Goal: Task Accomplishment & Management: Complete application form

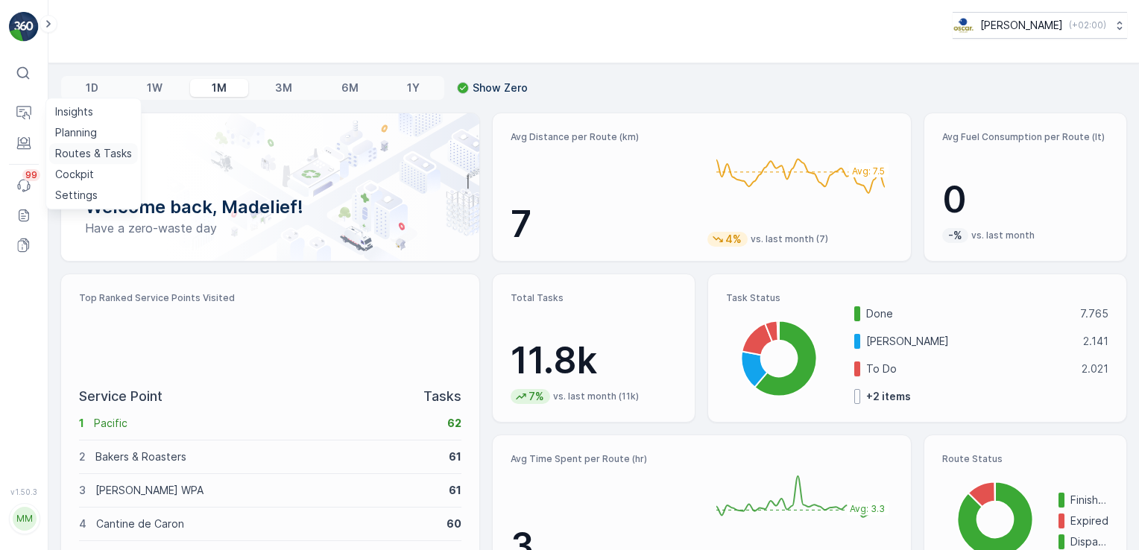
click at [80, 162] on link "Routes & Tasks" at bounding box center [93, 153] width 89 height 21
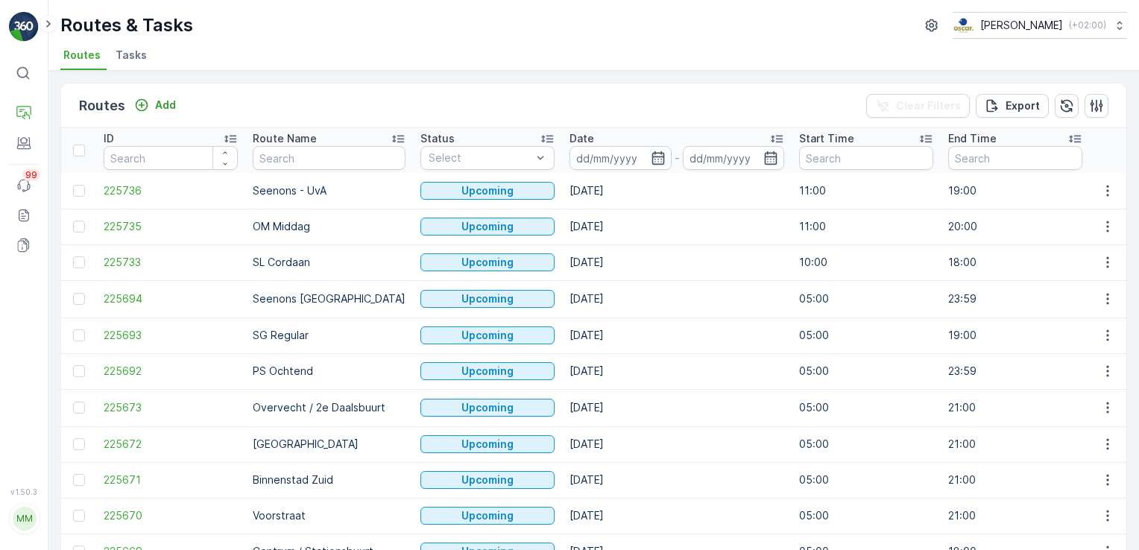
click at [139, 57] on span "Tasks" at bounding box center [131, 55] width 31 height 15
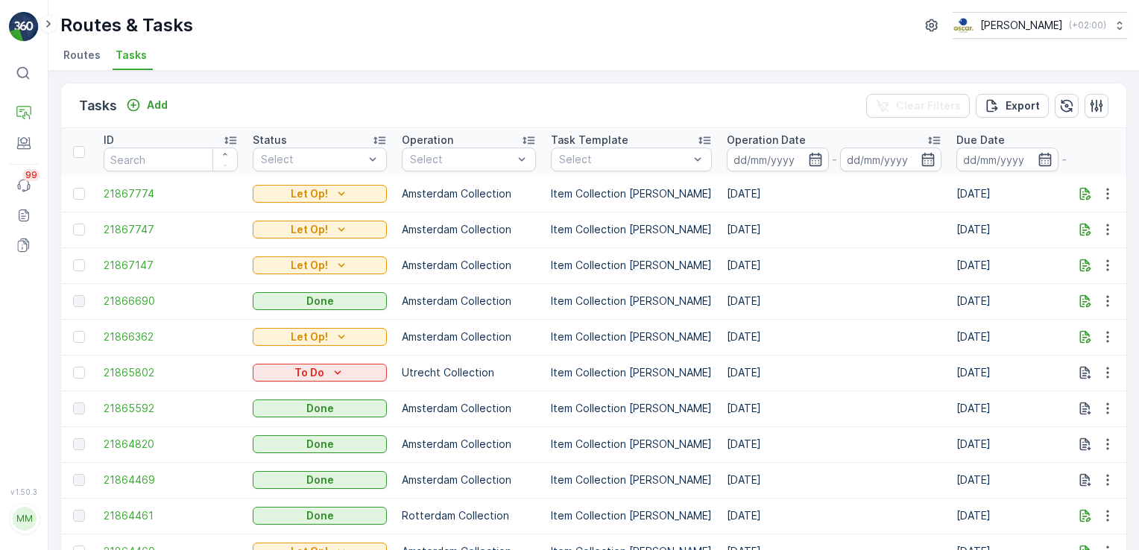
click at [88, 60] on span "Routes" at bounding box center [81, 55] width 37 height 15
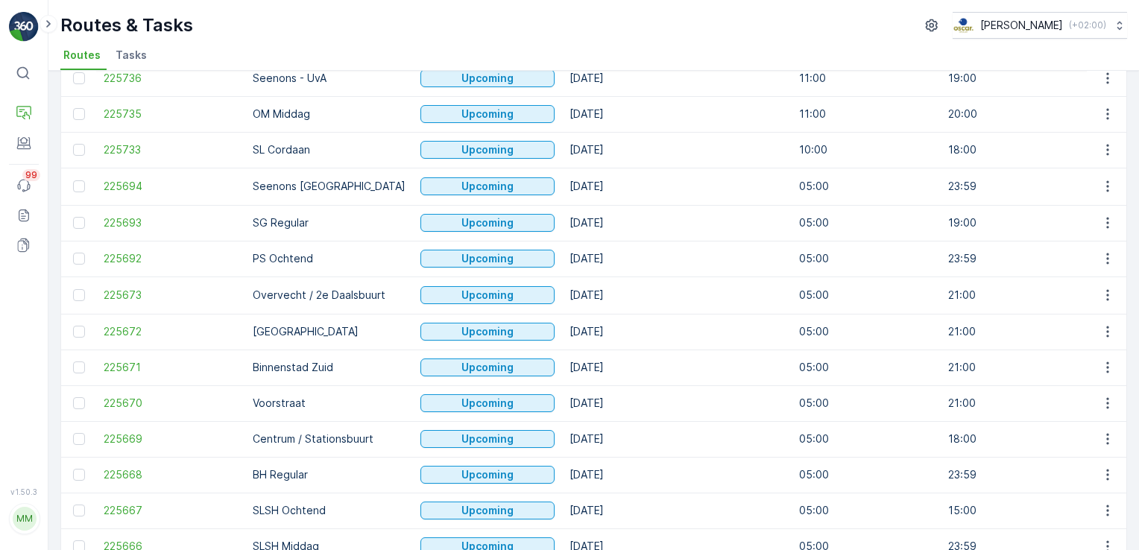
scroll to position [113, 0]
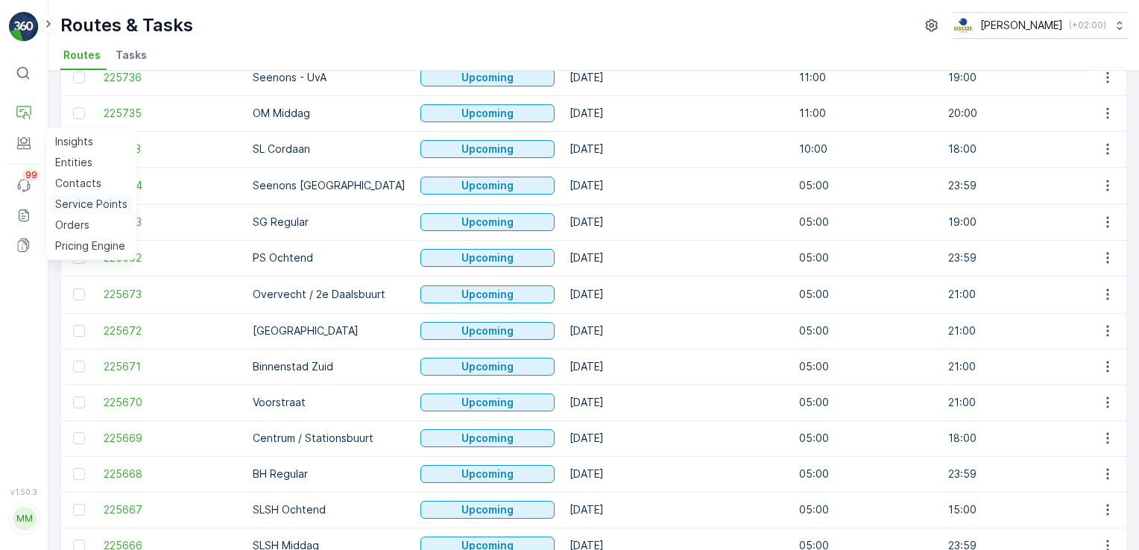
click at [70, 198] on p "Service Points" at bounding box center [91, 204] width 72 height 15
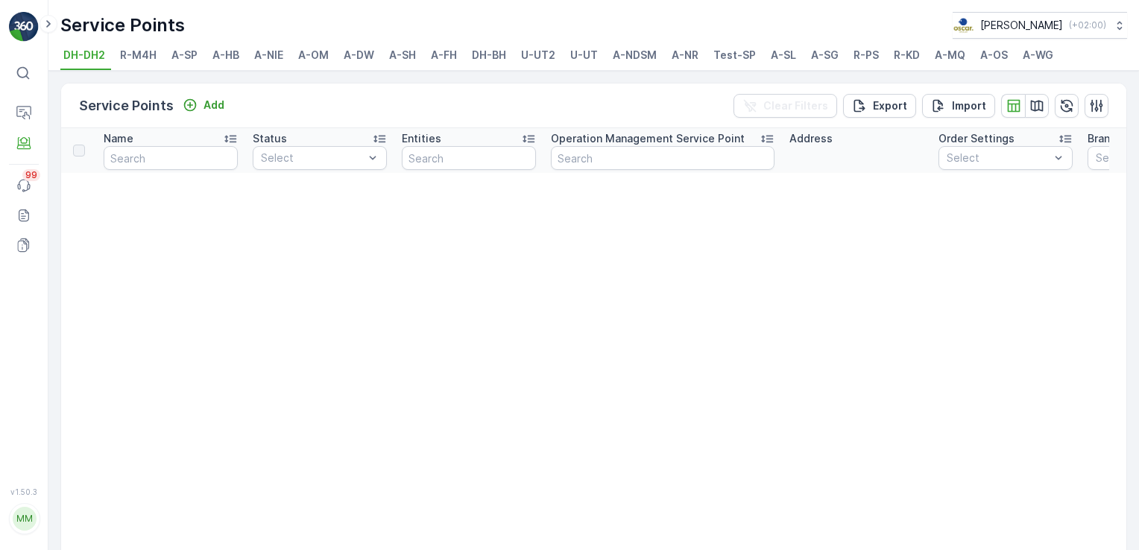
click at [641, 58] on span "A-NDSM" at bounding box center [635, 55] width 44 height 15
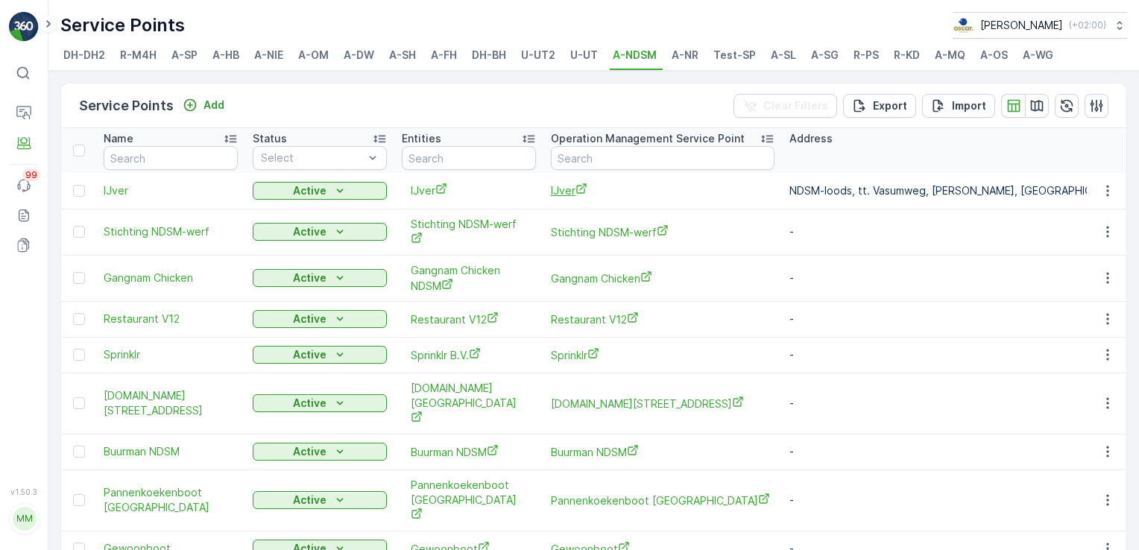
click at [573, 185] on span "IJver" at bounding box center [663, 191] width 224 height 16
click at [564, 190] on span "IJver" at bounding box center [663, 191] width 224 height 16
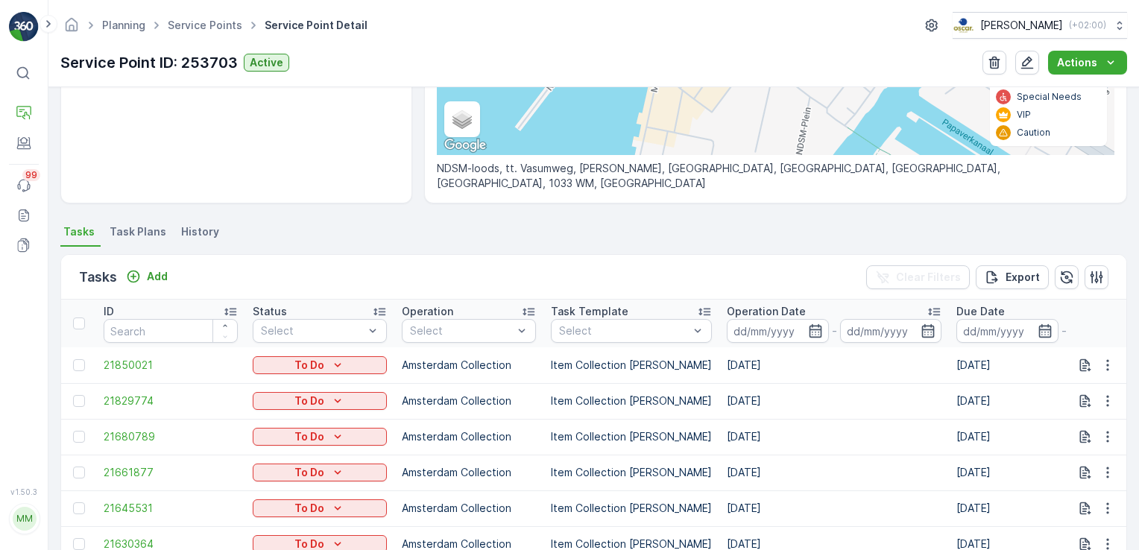
scroll to position [349, 0]
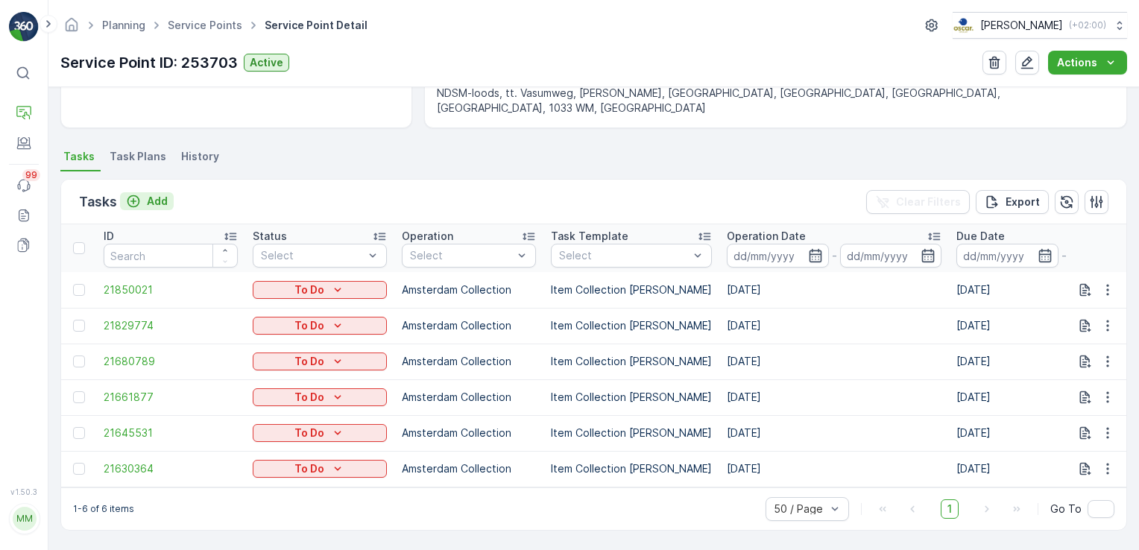
click at [140, 197] on div "Add" at bounding box center [147, 201] width 42 height 15
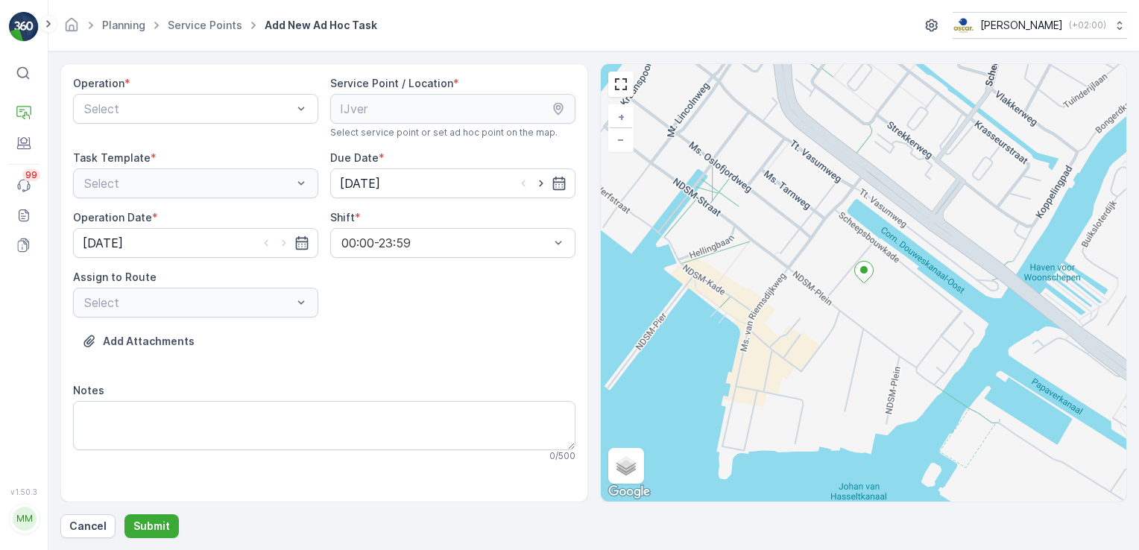
click at [190, 126] on div "Operation * Select" at bounding box center [195, 107] width 245 height 63
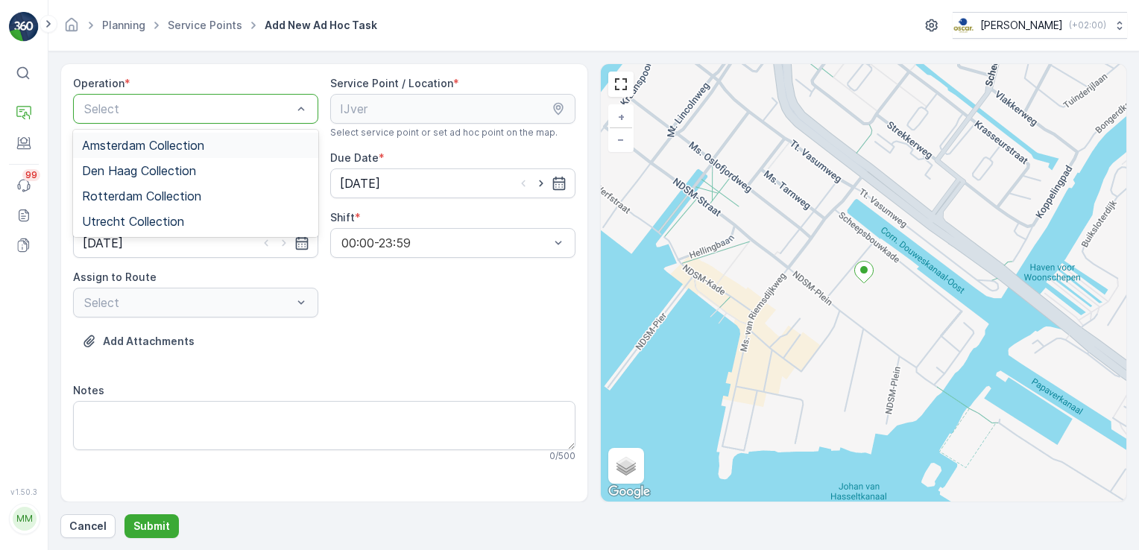
click at [189, 119] on div "Select" at bounding box center [195, 109] width 245 height 30
click at [175, 151] on div "Amsterdam Collection" at bounding box center [195, 145] width 245 height 25
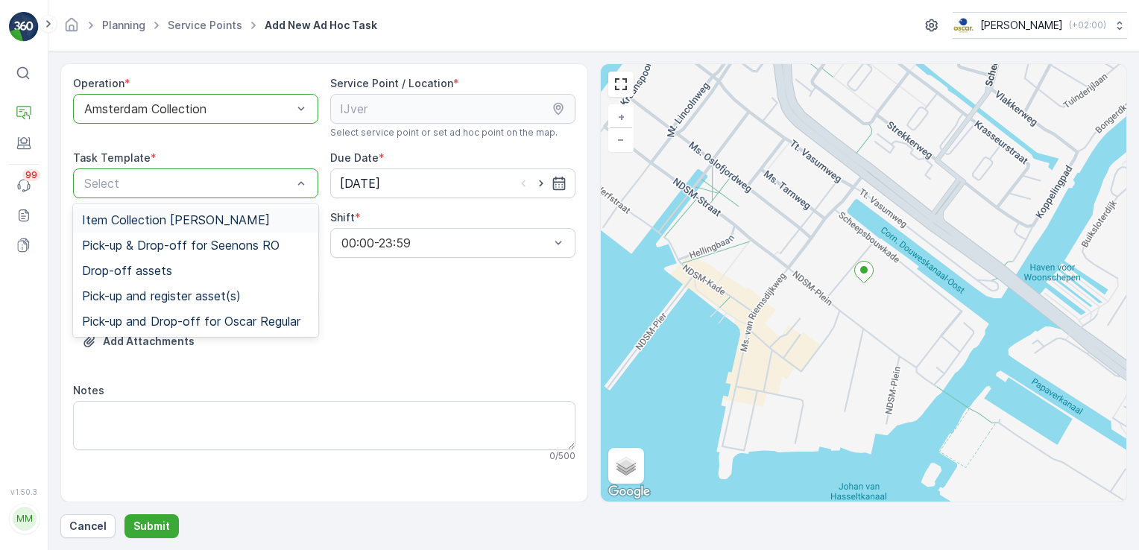
click at [280, 216] on div "Item Collection [PERSON_NAME]" at bounding box center [195, 219] width 227 height 13
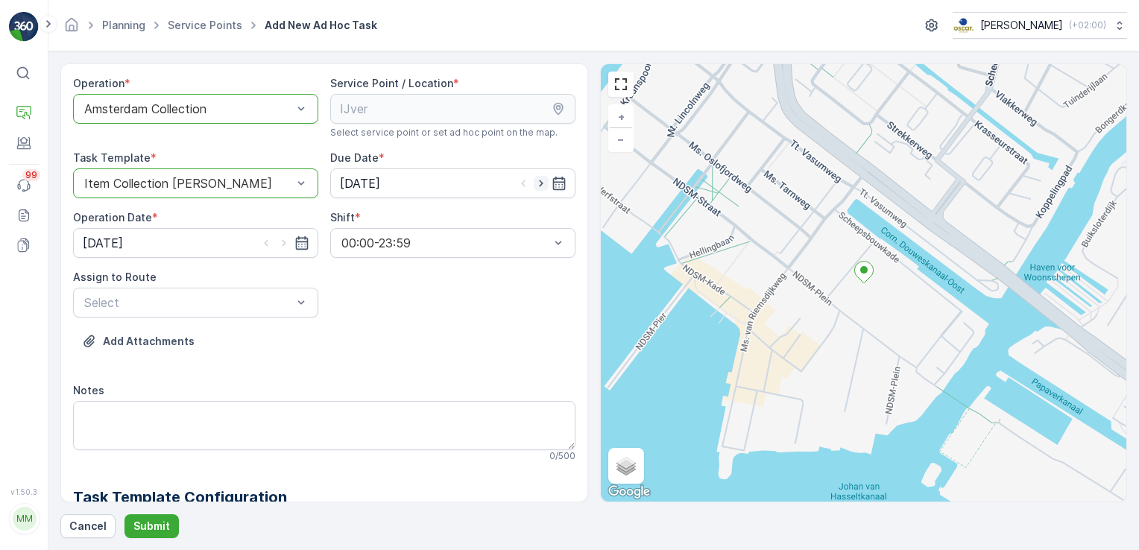
click at [541, 184] on icon "button" at bounding box center [541, 183] width 15 height 15
type input "[DATE]"
click at [282, 242] on icon "button" at bounding box center [284, 243] width 15 height 15
type input "[DATE]"
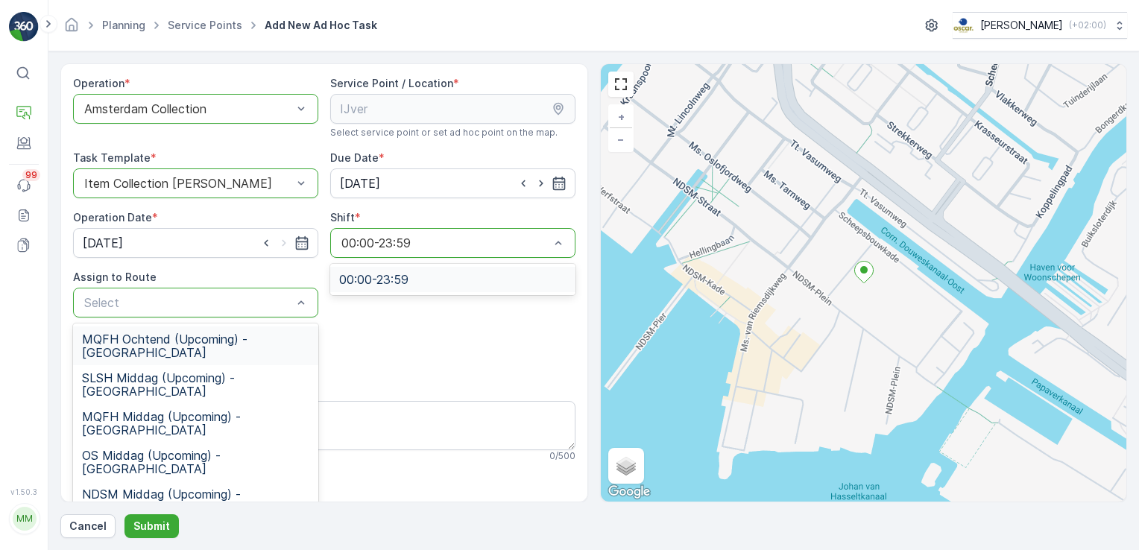
click at [289, 289] on div "Select" at bounding box center [195, 303] width 245 height 30
type input "NDSM"
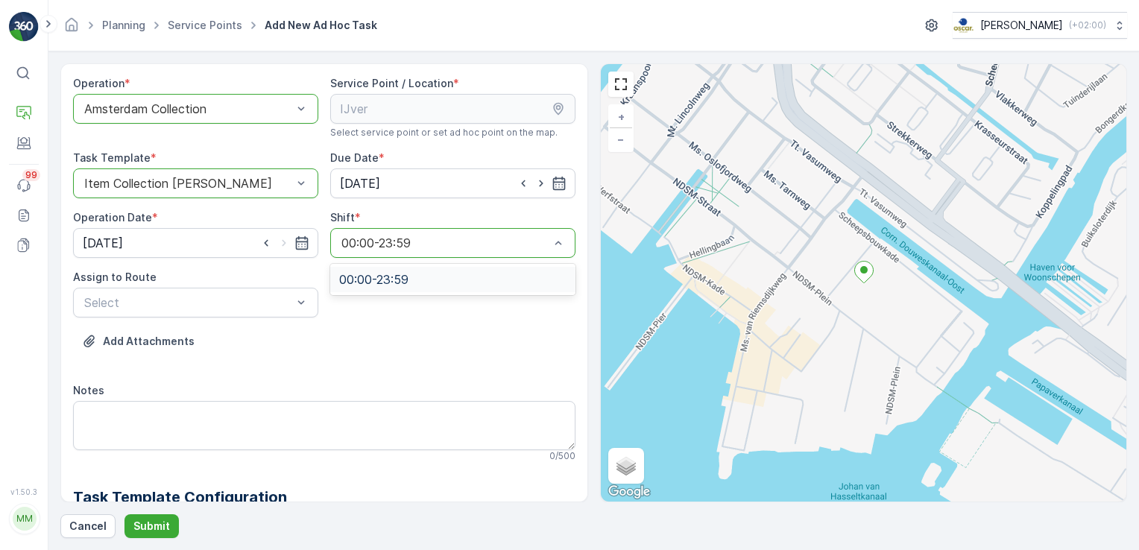
click at [376, 345] on div "Add Attachments" at bounding box center [324, 351] width 503 height 42
click at [209, 327] on div "Operation * option Amsterdam Collection, selected. Amsterdam Collection Service…" at bounding box center [324, 446] width 503 height 740
click at [207, 315] on div "Select" at bounding box center [195, 303] width 245 height 30
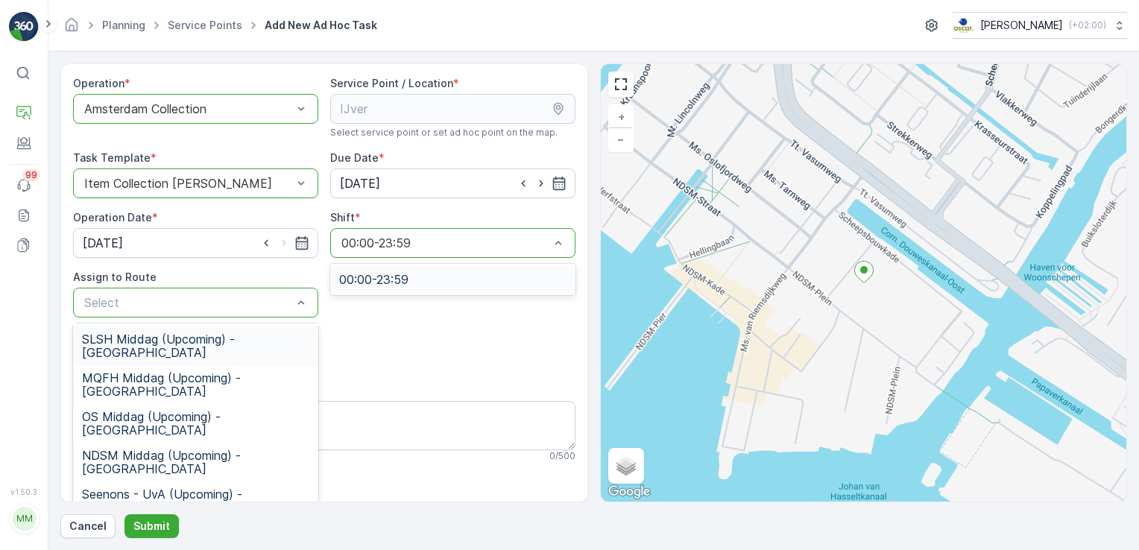
scroll to position [80, 0]
click at [187, 408] on span "NDSM Middag (Upcoming) - [GEOGRAPHIC_DATA]" at bounding box center [195, 421] width 227 height 27
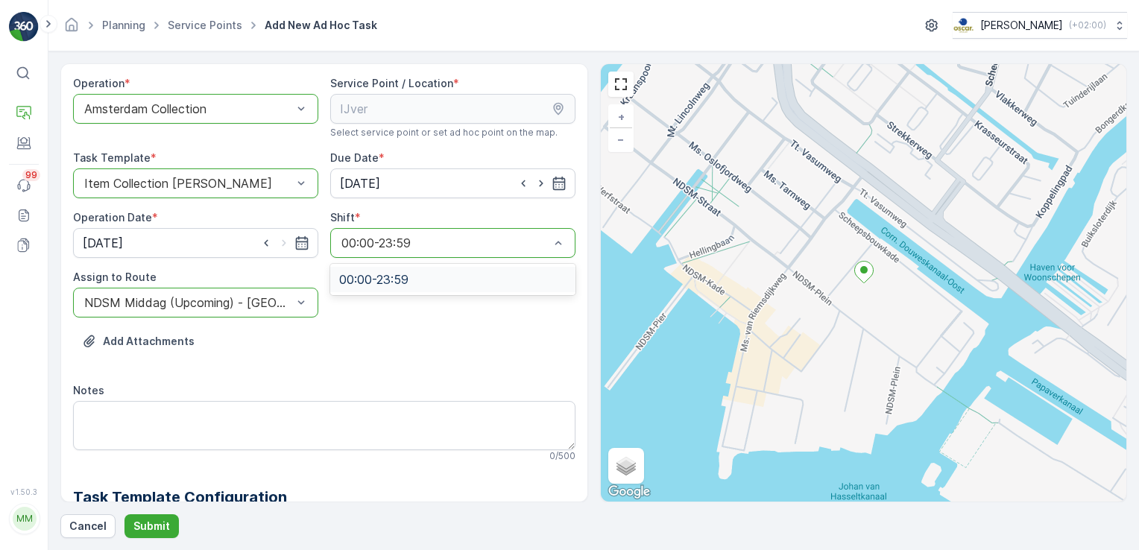
click at [432, 361] on div "Add Attachments" at bounding box center [324, 351] width 503 height 42
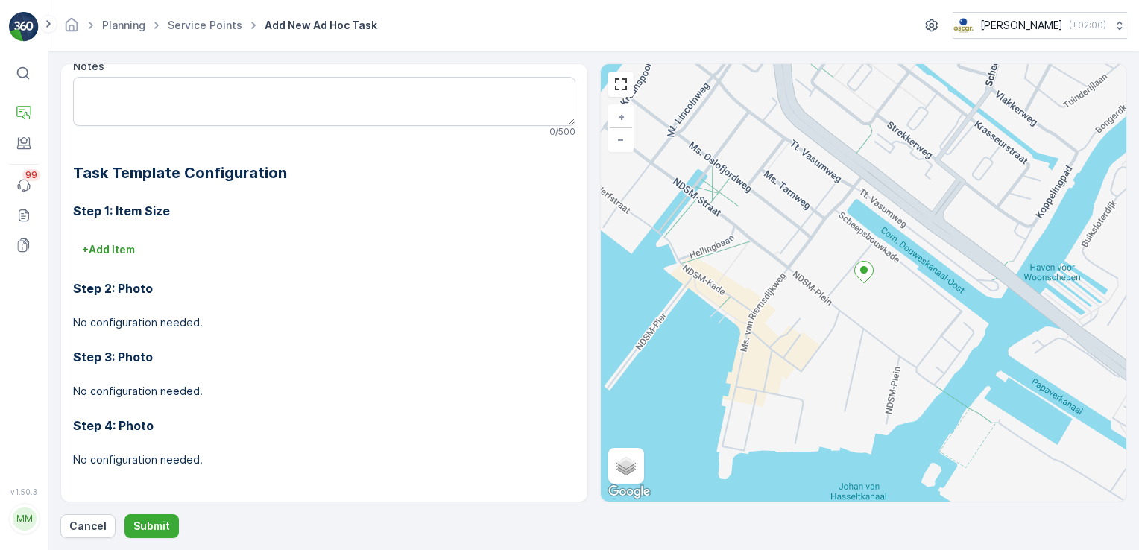
scroll to position [0, 0]
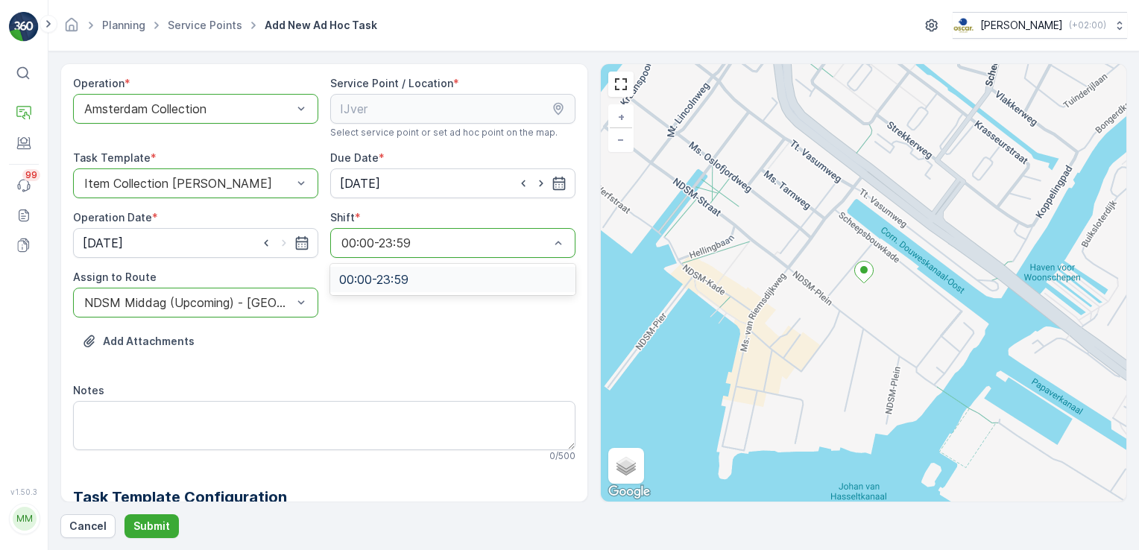
click at [388, 269] on div "00:00-23:59" at bounding box center [452, 279] width 245 height 25
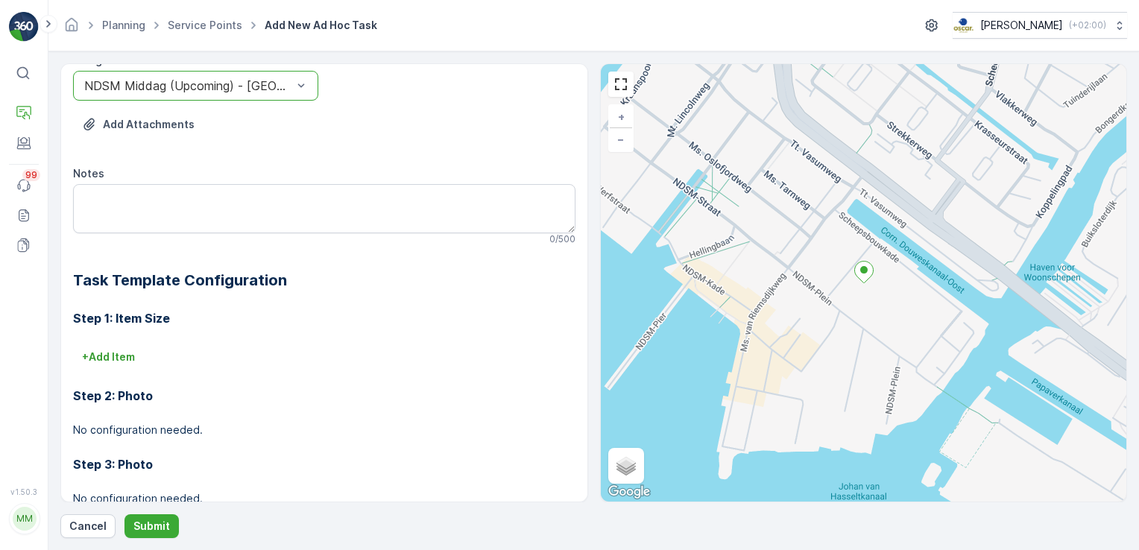
scroll to position [324, 0]
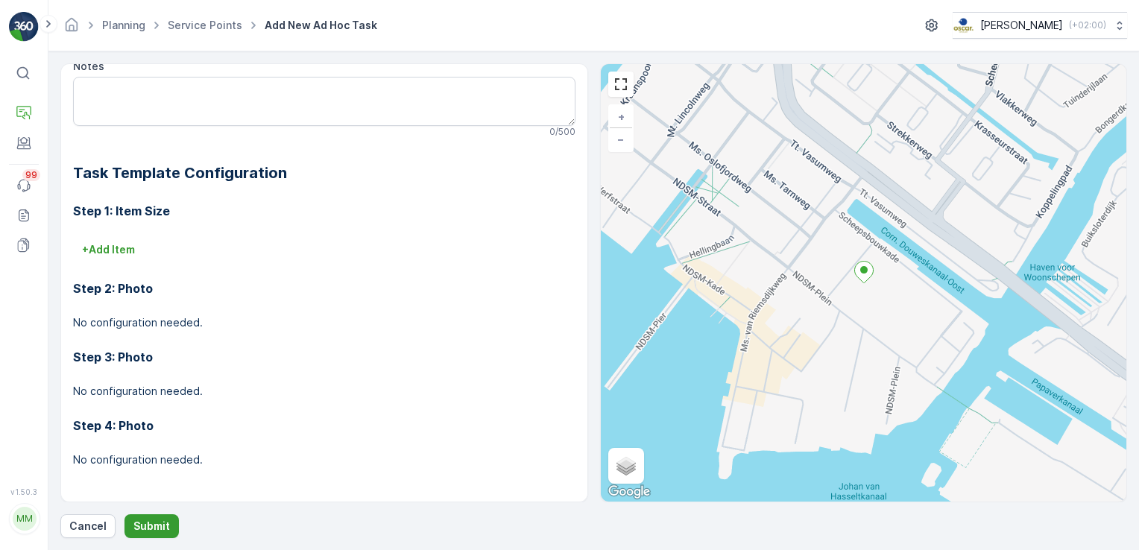
click at [137, 523] on p "Submit" at bounding box center [151, 526] width 37 height 15
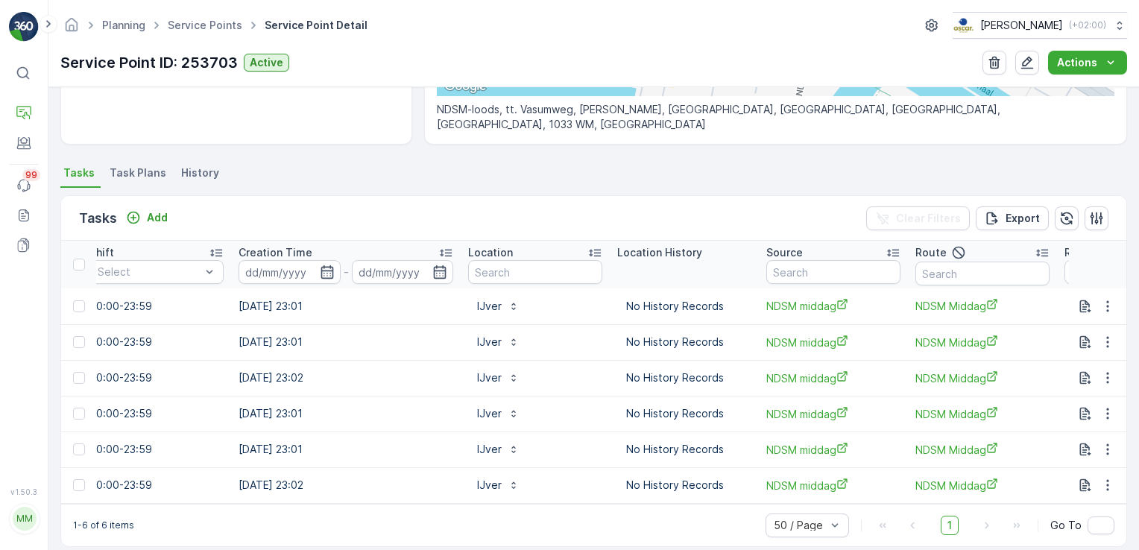
scroll to position [0, 1214]
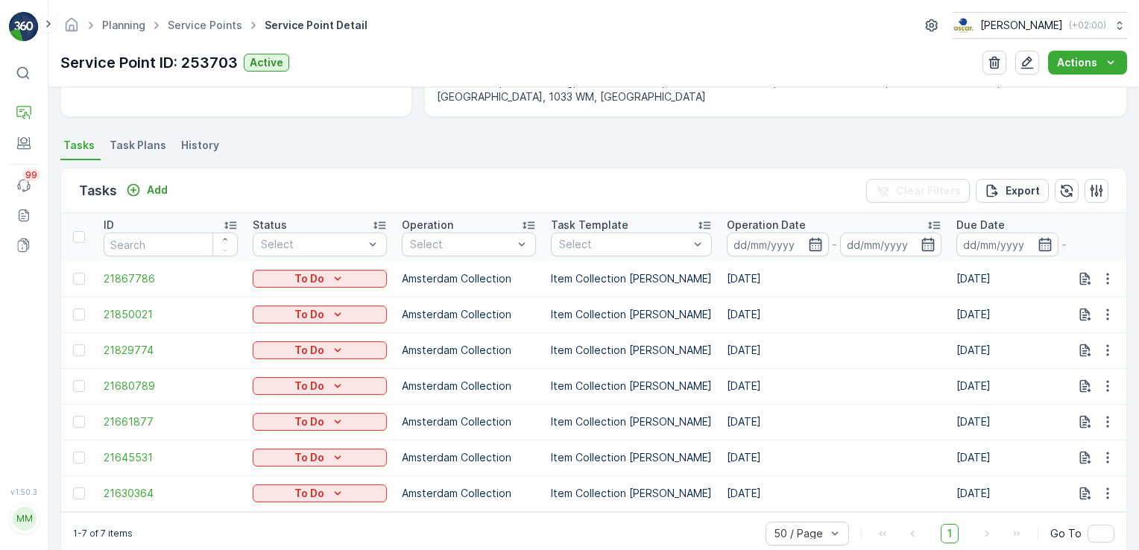
scroll to position [385, 0]
